Goal: Information Seeking & Learning: Stay updated

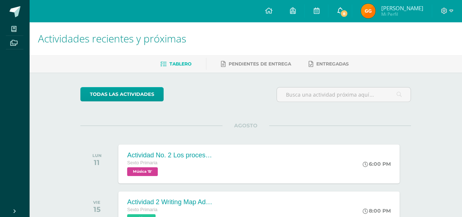
click at [349, 8] on link "8" at bounding box center [339, 11] width 23 height 22
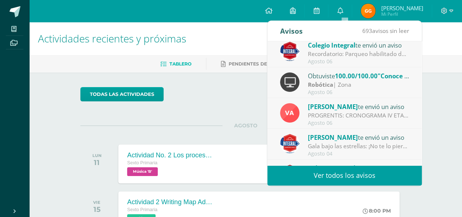
scroll to position [66, 0]
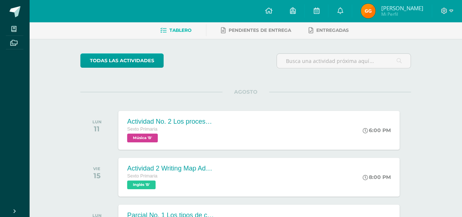
scroll to position [0, 0]
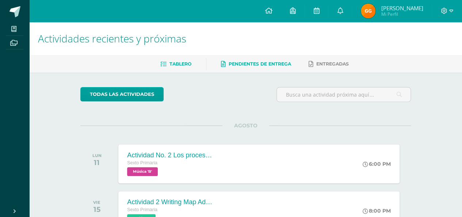
click at [272, 60] on link "Pendientes de entrega" at bounding box center [256, 64] width 70 height 12
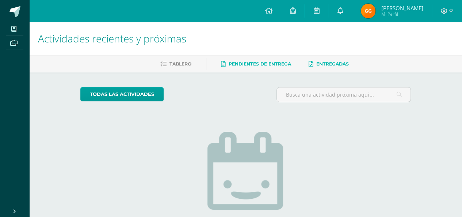
click at [331, 61] on span "Entregadas" at bounding box center [332, 63] width 33 height 5
click at [342, 7] on span at bounding box center [340, 11] width 6 height 8
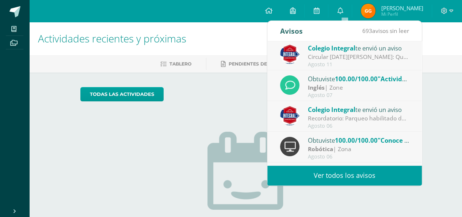
scroll to position [3, 0]
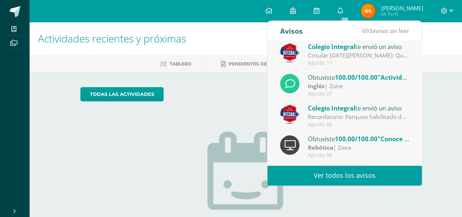
click at [376, 51] on div "Circular [DATE][PERSON_NAME]: Querida comunidad educativa, te trasladamos este …" at bounding box center [359, 55] width 102 height 8
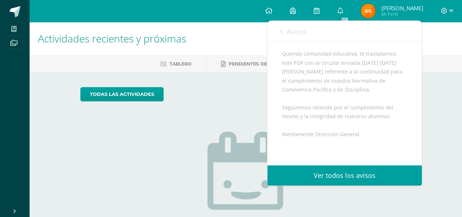
scroll to position [61, 0]
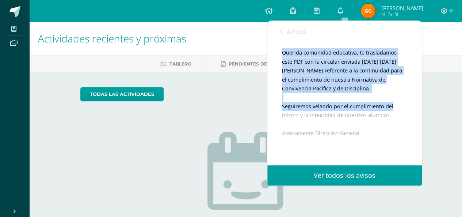
drag, startPoint x: 414, startPoint y: 94, endPoint x: 416, endPoint y: 118, distance: 24.2
click at [416, 117] on div "Colegio Integral te envió un aviso: Circular [DATE][PERSON_NAME] [DATE] Colegio…" at bounding box center [344, 101] width 155 height 241
click at [409, 109] on div "Colegio Integral te envió un aviso: Circular [DATE][PERSON_NAME] [DATE] Colegio…" at bounding box center [344, 101] width 155 height 241
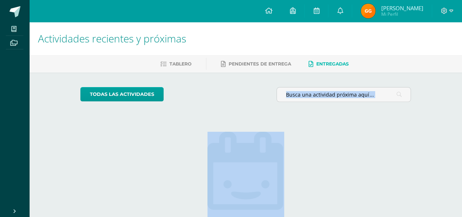
drag, startPoint x: 423, startPoint y: 106, endPoint x: 422, endPoint y: 115, distance: 9.3
click at [422, 115] on div "todas las Actividades No tienes actividades Échale un vistazo a los demás perío…" at bounding box center [246, 185] width 360 height 226
click at [343, 7] on span at bounding box center [340, 11] width 6 height 8
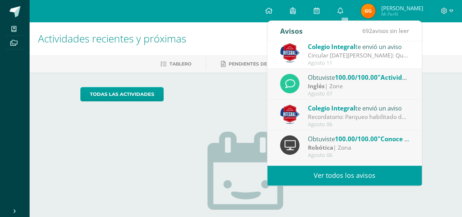
click at [341, 53] on div "Circular [DATE][PERSON_NAME]: Querida comunidad educativa, te trasladamos este …" at bounding box center [359, 55] width 102 height 8
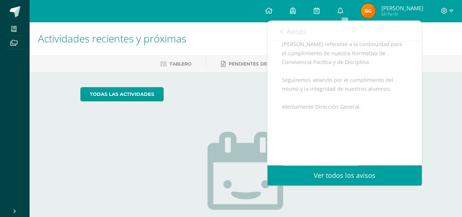
scroll to position [135, 0]
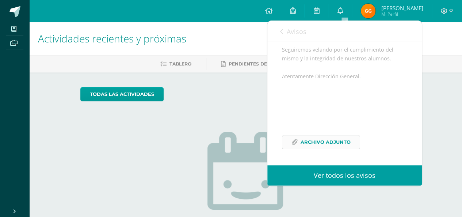
click at [316, 144] on span "Archivo Adjunto" at bounding box center [326, 142] width 50 height 14
